Goal: Task Accomplishment & Management: Use online tool/utility

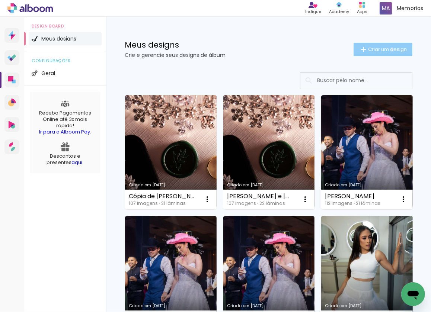
click at [387, 49] on span "Criar um design" at bounding box center [387, 49] width 39 height 5
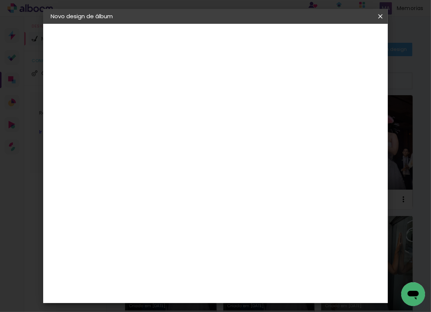
click at [172, 99] on input at bounding box center [172, 100] width 0 height 12
type input "[PERSON_NAME] e [PERSON_NAME]"
type paper-input "[PERSON_NAME] e [PERSON_NAME]"
click at [0, 0] on slot "Avançar" at bounding box center [0, 0] width 0 height 0
click at [172, 140] on input at bounding box center [191, 141] width 75 height 9
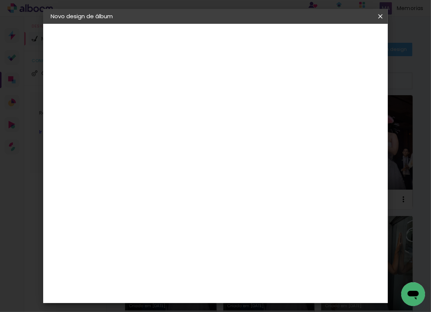
type input "Pro"
type paper-input "Pro"
click at [187, 289] on div "ProFox" at bounding box center [177, 292] width 20 height 6
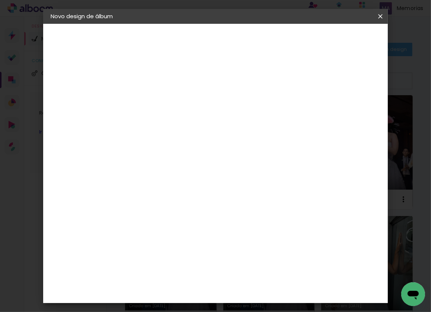
click at [187, 256] on div "ProFox" at bounding box center [177, 259] width 20 height 6
click at [0, 0] on slot "Avançar" at bounding box center [0, 0] width 0 height 0
click at [250, 158] on span "25 × 30 cm" at bounding box center [236, 165] width 28 height 15
click at [0, 0] on slot "Avançar" at bounding box center [0, 0] width 0 height 0
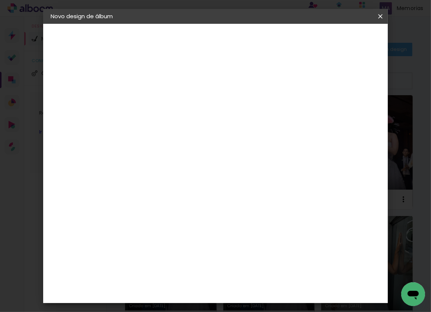
click at [292, 79] on div at bounding box center [288, 80] width 7 height 7
type paper-checkbox "on"
click at [334, 37] on span "Iniciar design" at bounding box center [320, 42] width 28 height 10
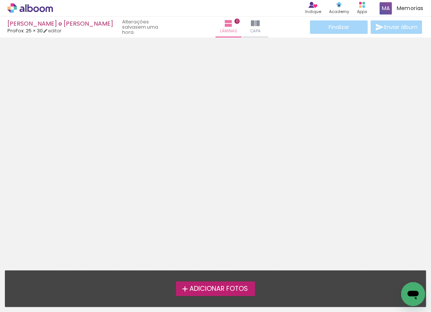
click at [227, 286] on span "Adicionar Fotos" at bounding box center [218, 289] width 58 height 7
click at [0, 0] on input "file" at bounding box center [0, 0] width 0 height 0
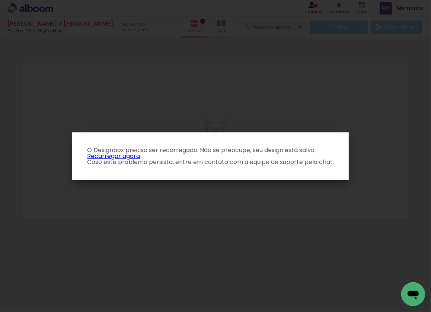
click at [109, 156] on link "Recarregar agora" at bounding box center [113, 156] width 53 height 9
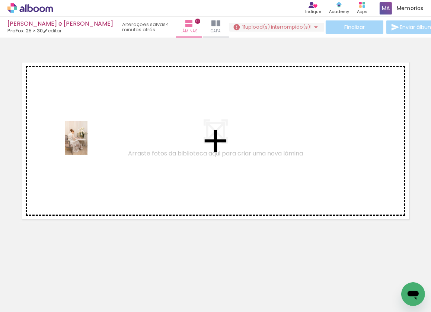
drag, startPoint x: 77, startPoint y: 291, endPoint x: 87, endPoint y: 144, distance: 147.4
click at [87, 144] on quentale-workspace at bounding box center [215, 156] width 431 height 312
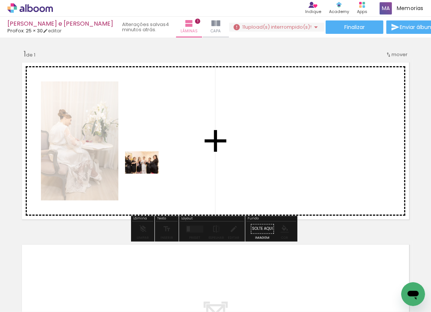
drag, startPoint x: 124, startPoint y: 292, endPoint x: 150, endPoint y: 163, distance: 131.0
click at [150, 163] on quentale-workspace at bounding box center [215, 156] width 431 height 312
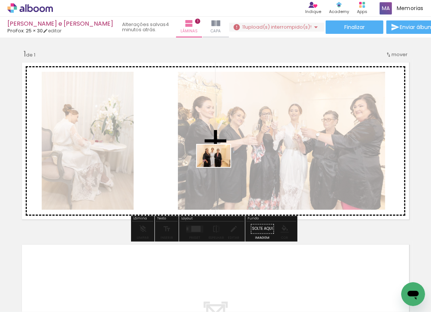
drag, startPoint x: 160, startPoint y: 290, endPoint x: 219, endPoint y: 167, distance: 136.3
click at [219, 167] on quentale-workspace at bounding box center [215, 156] width 431 height 312
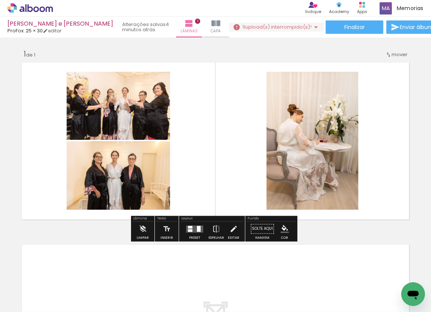
click at [188, 226] on div at bounding box center [190, 227] width 4 height 3
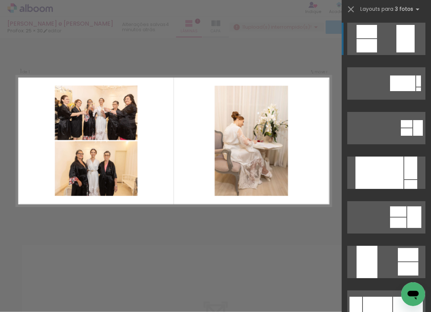
click at [403, 30] on div at bounding box center [405, 39] width 18 height 28
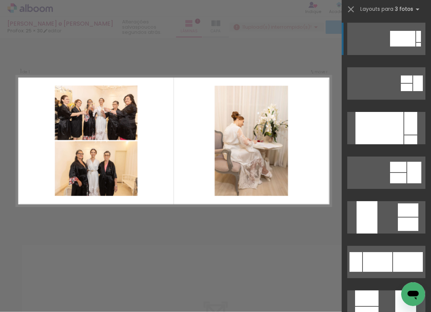
scroll to position [0, 287]
click at [82, 288] on div at bounding box center [79, 287] width 37 height 25
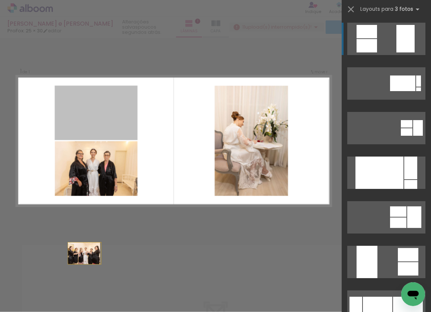
drag, startPoint x: 187, startPoint y: 137, endPoint x: 123, endPoint y: 314, distance: 188.3
click at [123, 312] on html "link( href="../../bower_components/polymer/polymer.html" rel="import" ) picture…" at bounding box center [215, 156] width 431 height 312
drag, startPoint x: 108, startPoint y: 115, endPoint x: 103, endPoint y: 325, distance: 209.9
click at [103, 312] on html "link( href="../../bower_components/polymer/polymer.html" rel="import" ) picture…" at bounding box center [215, 156] width 431 height 312
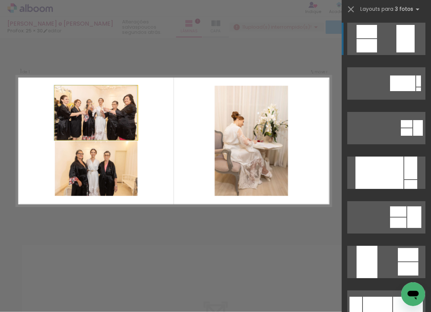
click at [107, 109] on quentale-photo at bounding box center [96, 113] width 83 height 54
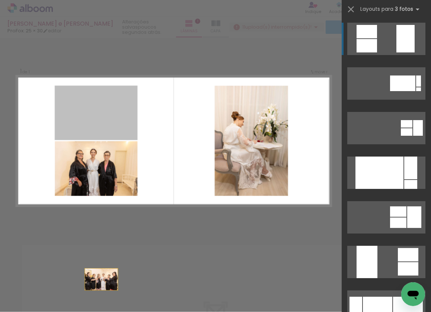
drag, startPoint x: 122, startPoint y: 102, endPoint x: 100, endPoint y: 321, distance: 220.6
click at [100, 312] on html "link( href="../../bower_components/polymer/polymer.html" rel="import" ) picture…" at bounding box center [215, 156] width 431 height 312
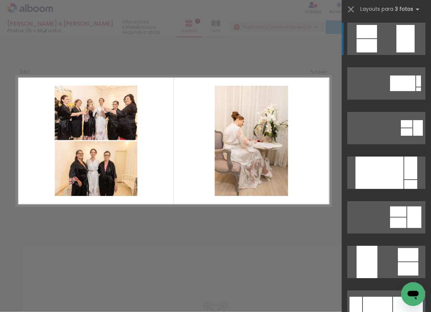
click at [333, 85] on div "Confirmar Cancelar" at bounding box center [215, 229] width 431 height 382
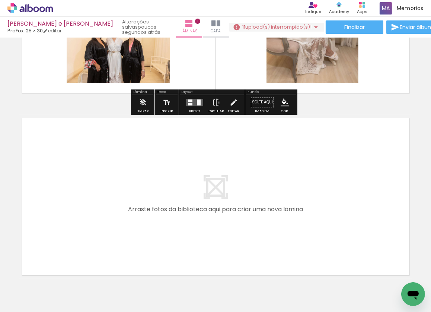
scroll to position [136, 0]
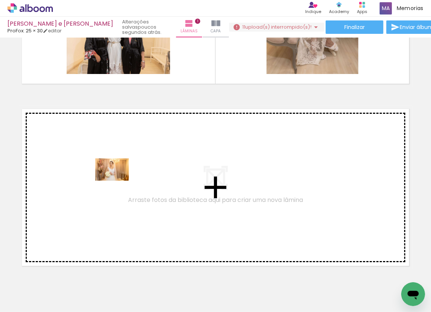
drag, startPoint x: 86, startPoint y: 291, endPoint x: 118, endPoint y: 181, distance: 114.2
click at [118, 181] on quentale-workspace at bounding box center [215, 156] width 431 height 312
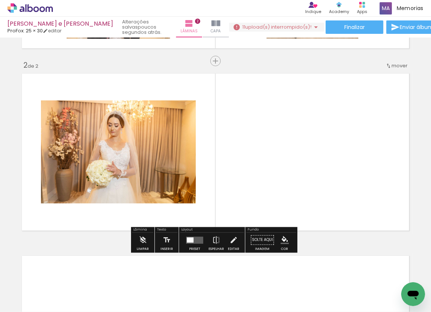
scroll to position [172, 0]
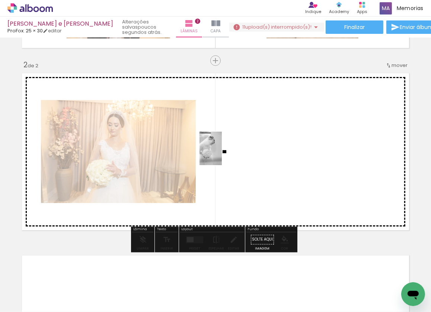
drag, startPoint x: 164, startPoint y: 291, endPoint x: 222, endPoint y: 154, distance: 148.1
click at [222, 154] on quentale-workspace at bounding box center [215, 156] width 431 height 312
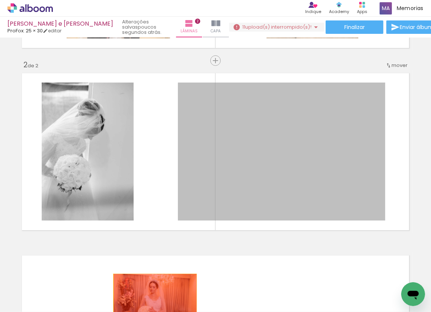
drag, startPoint x: 292, startPoint y: 141, endPoint x: 143, endPoint y: 295, distance: 214.2
click at [153, 304] on quentale-workspace at bounding box center [215, 156] width 431 height 312
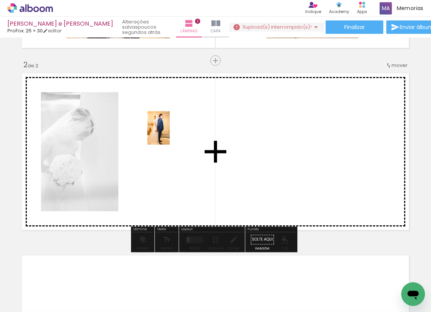
drag, startPoint x: 122, startPoint y: 286, endPoint x: 167, endPoint y: 136, distance: 156.5
click at [167, 136] on quentale-workspace at bounding box center [215, 156] width 431 height 312
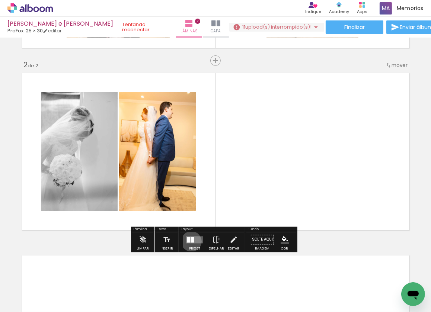
click at [190, 241] on div at bounding box center [191, 240] width 3 height 6
